Goal: Task Accomplishment & Management: Manage account settings

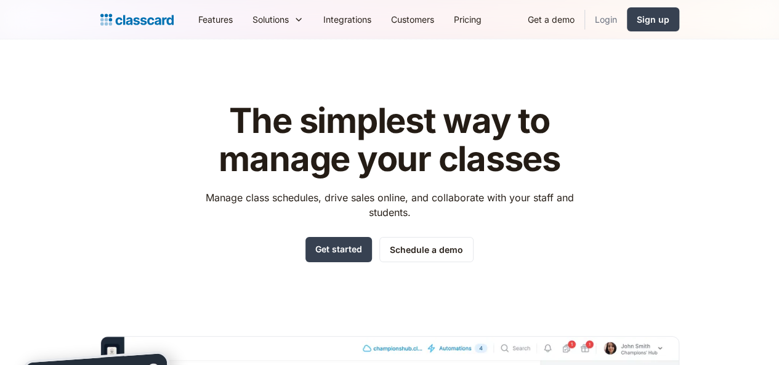
click at [627, 14] on link "Login" at bounding box center [606, 20] width 42 height 28
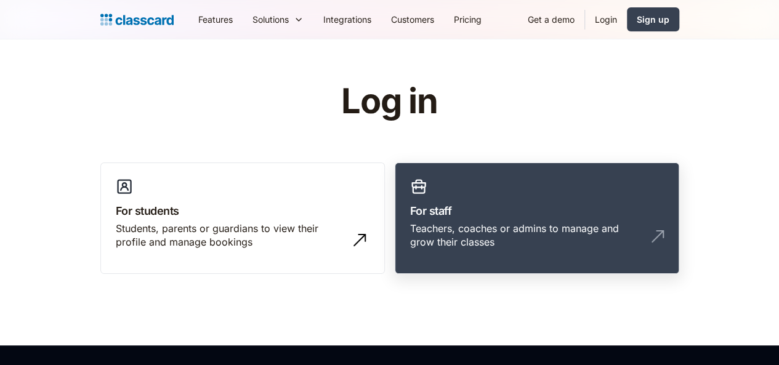
click at [448, 219] on link "For staff Teachers, coaches or admins to manage and grow their classes" at bounding box center [537, 219] width 284 height 112
